Goal: Information Seeking & Learning: Find specific fact

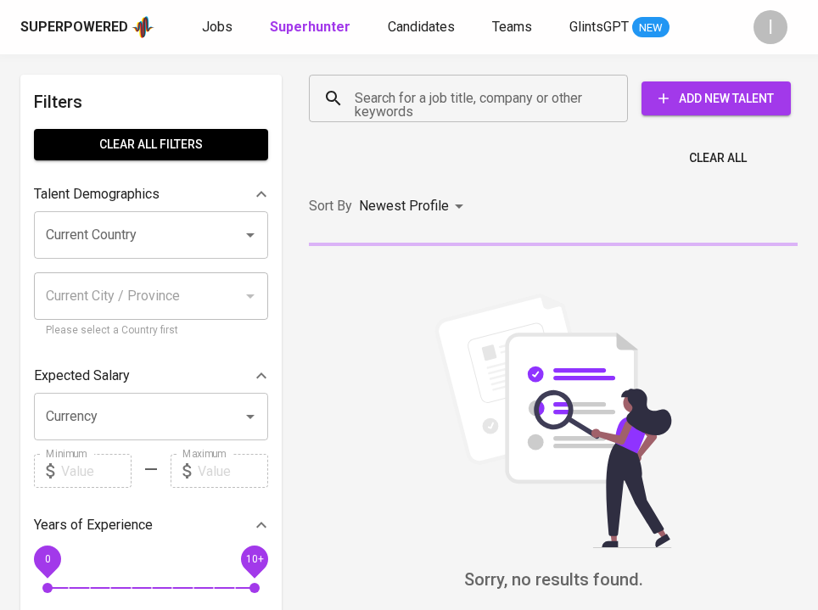
click at [481, 104] on input "Search for a job title, company or other keywords" at bounding box center [473, 98] width 245 height 32
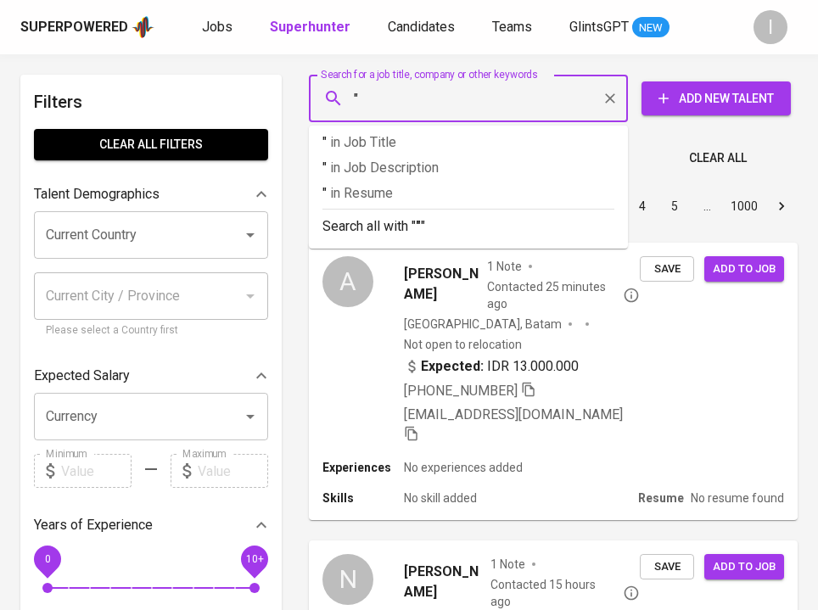
paste input "Pacific [GEOGRAPHIC_DATA] Berjaya"
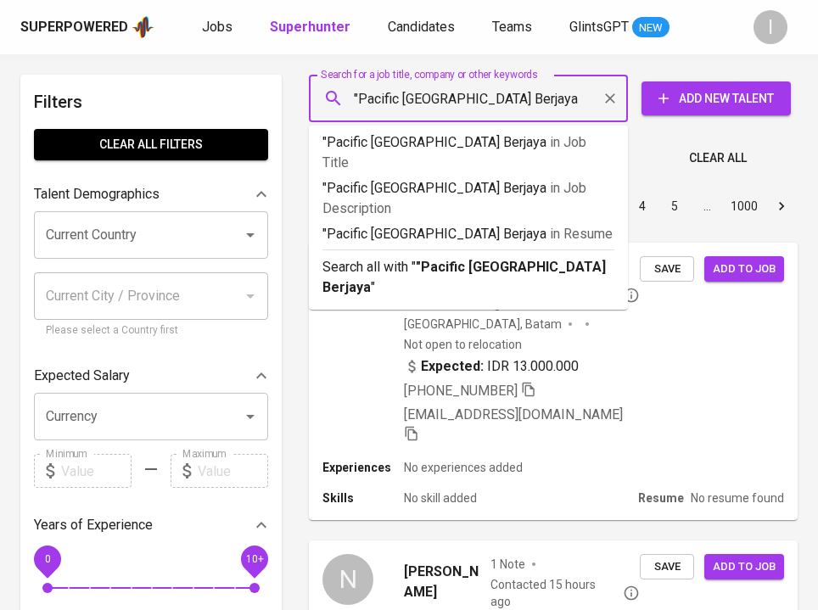
type input ""Pacific [GEOGRAPHIC_DATA] Berjaya""
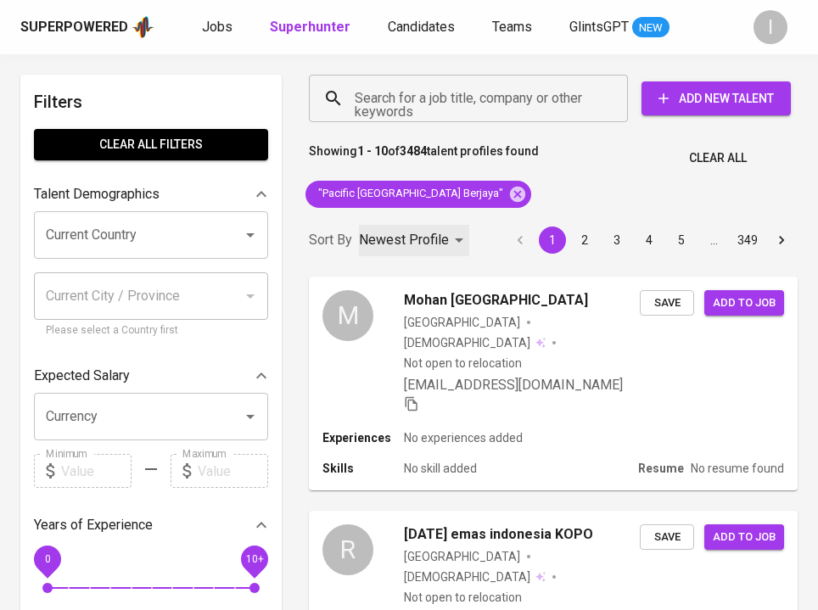
click at [430, 239] on p "Newest Profile" at bounding box center [404, 240] width 90 height 20
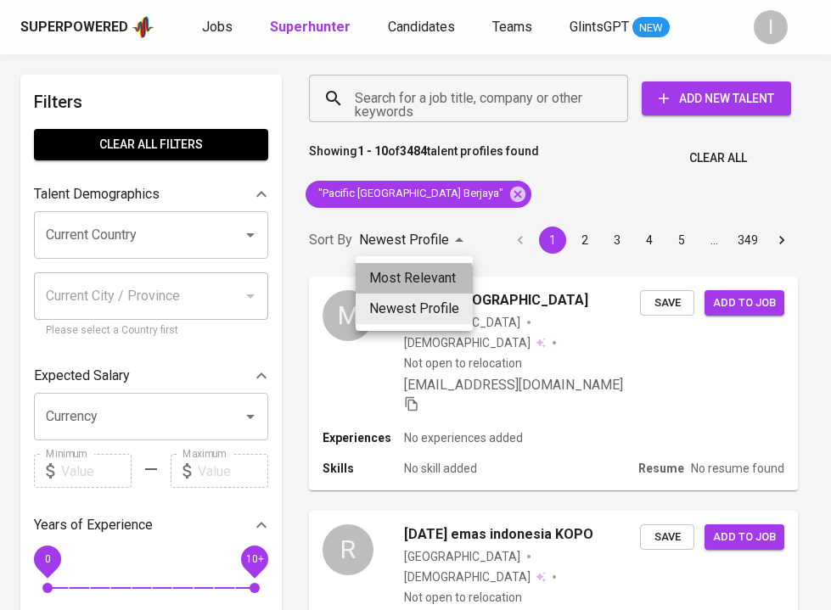
click at [403, 283] on li "Most Relevant" at bounding box center [414, 278] width 117 height 31
type input "MOST_RELEVANT"
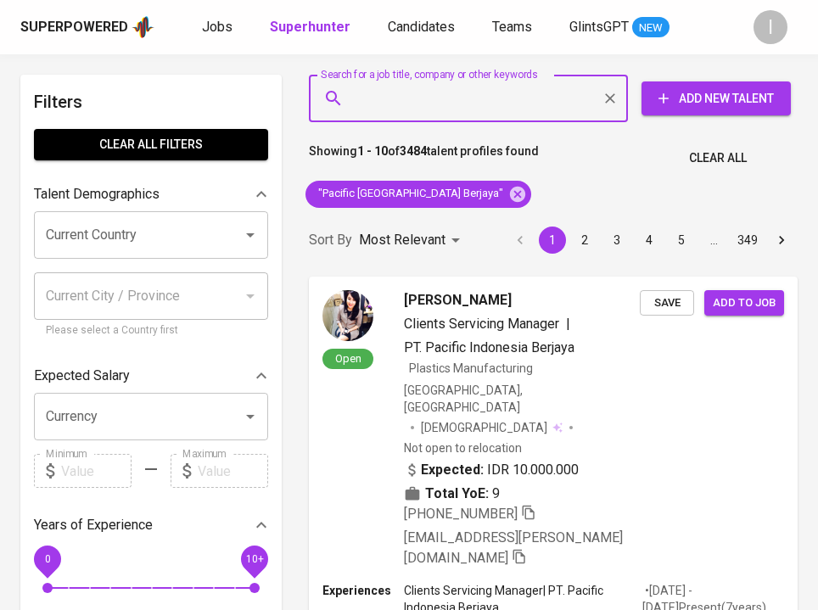
click at [496, 107] on input "Search for a job title, company or other keywords" at bounding box center [473, 98] width 245 height 32
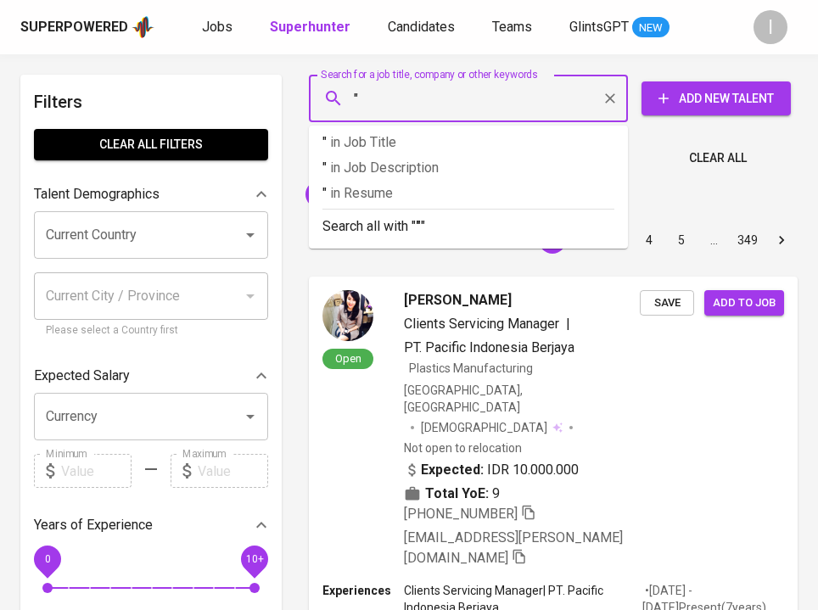
paste input "Pacific [GEOGRAPHIC_DATA] Berjaya"
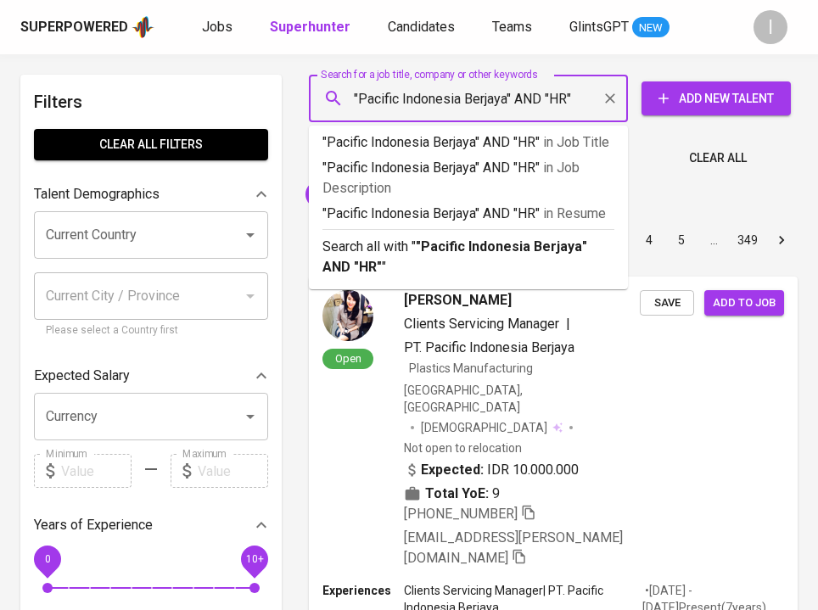
type input ""Pacific Indonesia Berjaya" AND "HR""
click at [672, 160] on div "Showing 1 - 10 of 3484 talent profiles found Clear All" at bounding box center [553, 153] width 509 height 42
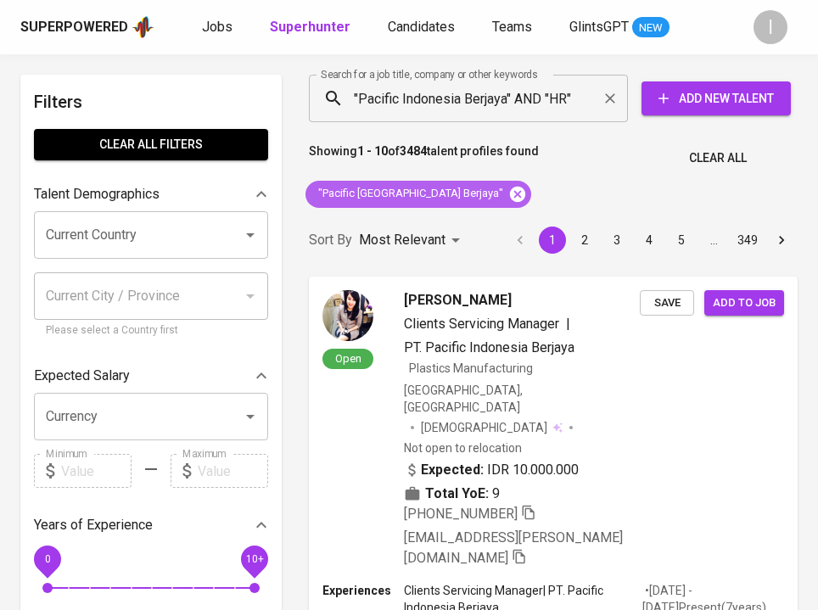
click at [510, 194] on icon at bounding box center [517, 193] width 15 height 15
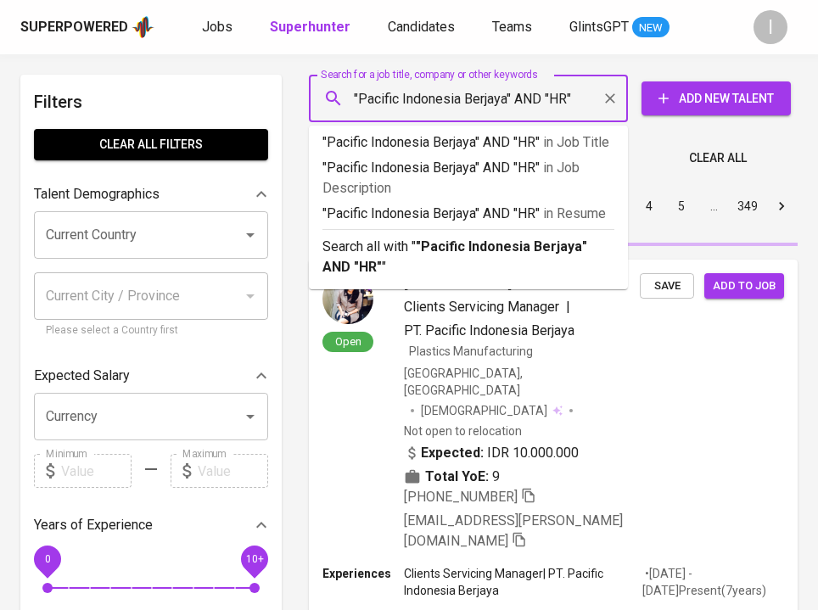
click at [582, 103] on input ""Pacific Indonesia Berjaya" AND "HR"" at bounding box center [473, 98] width 245 height 32
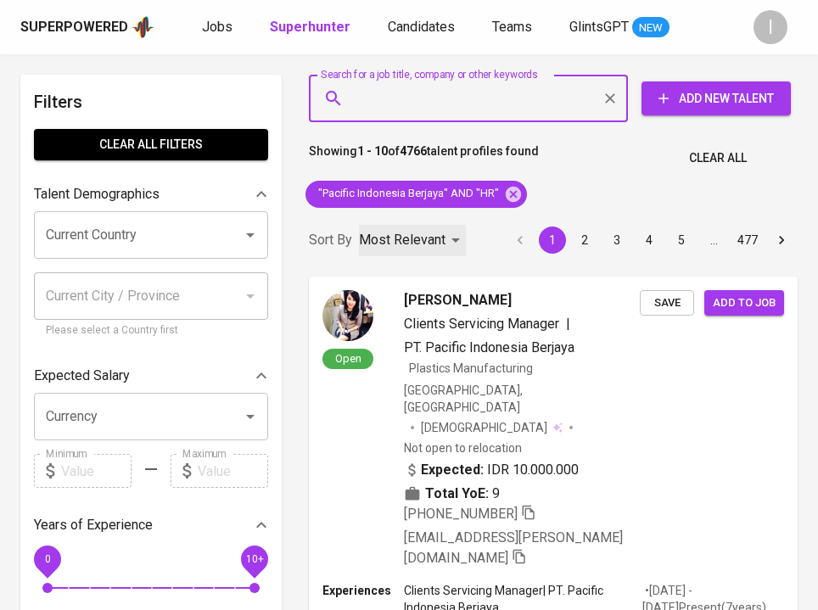
click at [444, 241] on p "Most Relevant" at bounding box center [402, 240] width 87 height 20
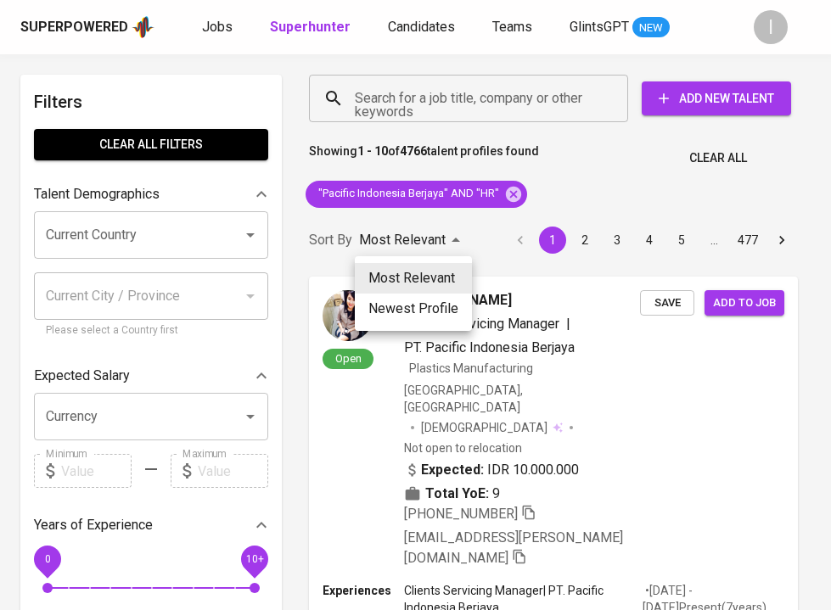
click at [653, 188] on div at bounding box center [415, 305] width 831 height 610
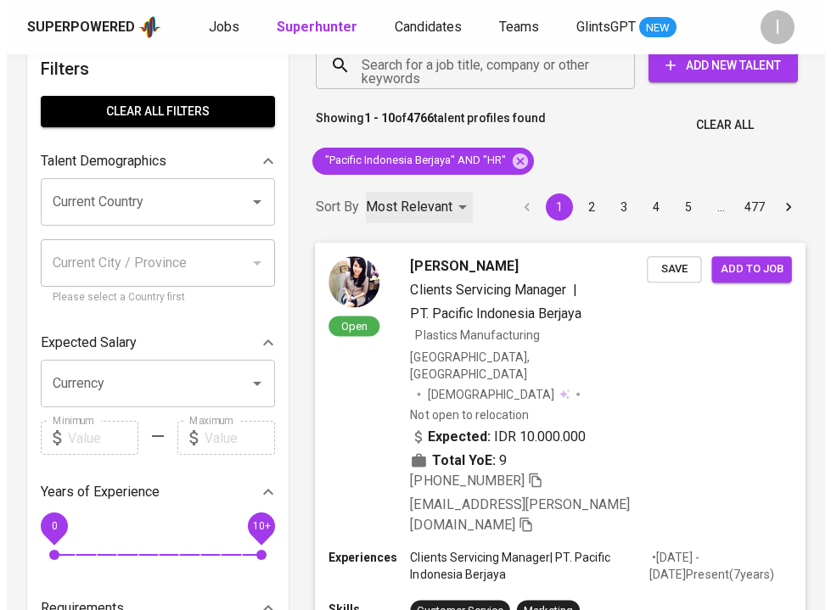
scroll to position [53, 0]
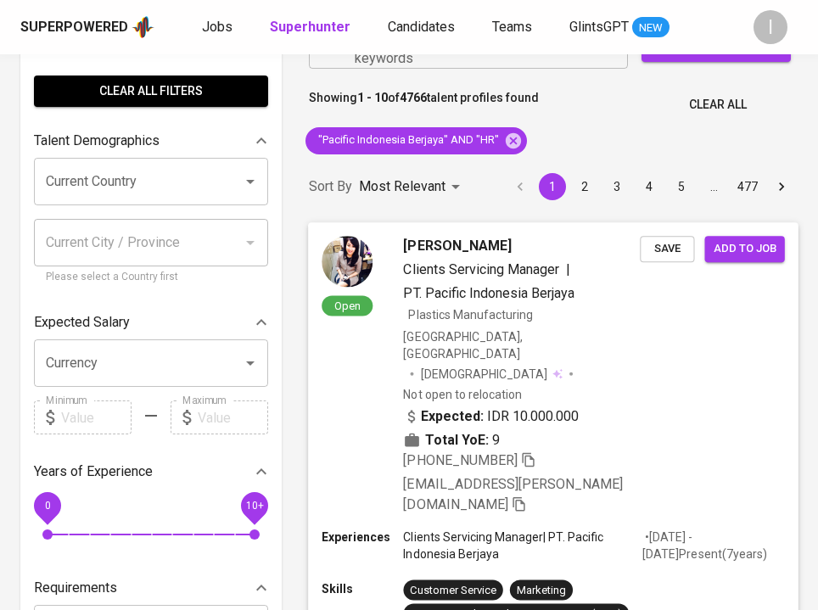
click at [689, 399] on div "Open [PERSON_NAME] Clients Servicing Manager | PT. Pacific [GEOGRAPHIC_DATA] Be…" at bounding box center [553, 375] width 491 height 307
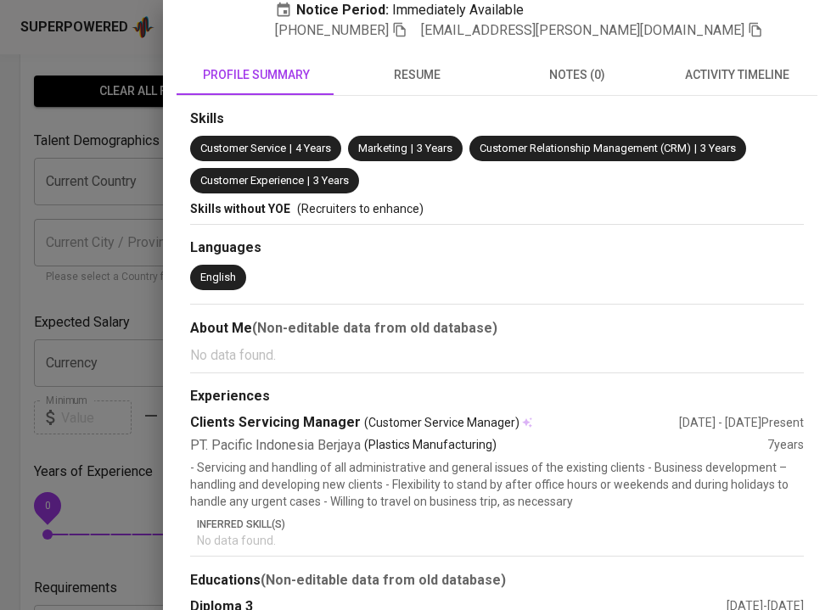
scroll to position [0, 0]
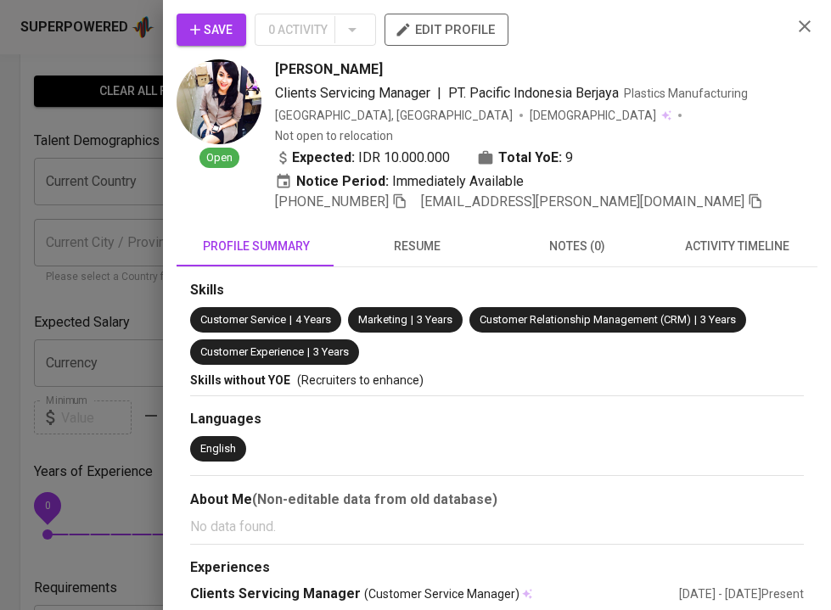
click at [408, 194] on icon "button" at bounding box center [399, 201] width 15 height 15
